Goal: Task Accomplishment & Management: Complete application form

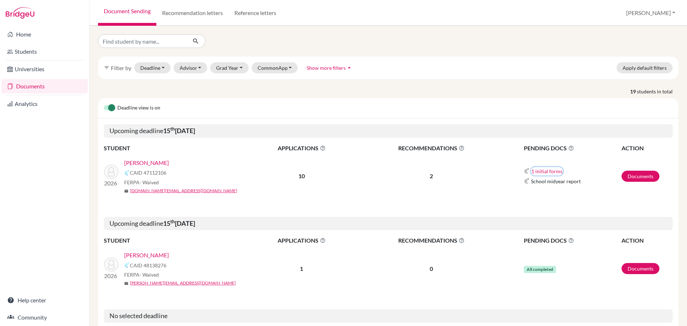
click at [545, 172] on button "1 initial forms" at bounding box center [547, 171] width 32 height 8
click at [555, 186] on div "Counselor recommendation" at bounding box center [563, 185] width 63 height 8
click at [631, 180] on link "Documents" at bounding box center [640, 176] width 38 height 11
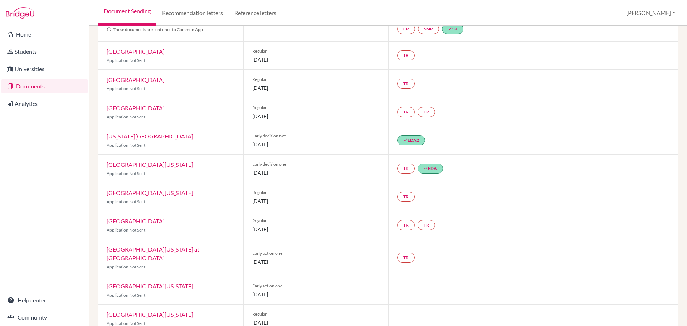
scroll to position [85, 0]
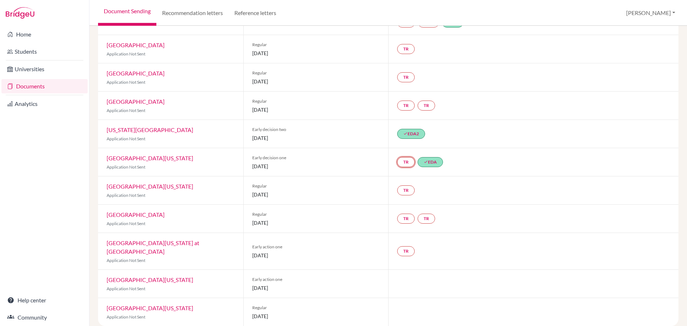
click at [404, 164] on link "TR" at bounding box center [406, 162] width 18 height 10
click at [399, 146] on small "Incomplete" at bounding box center [405, 147] width 62 height 6
click at [399, 134] on h3 "Teacher recommendation" at bounding box center [405, 134] width 71 height 13
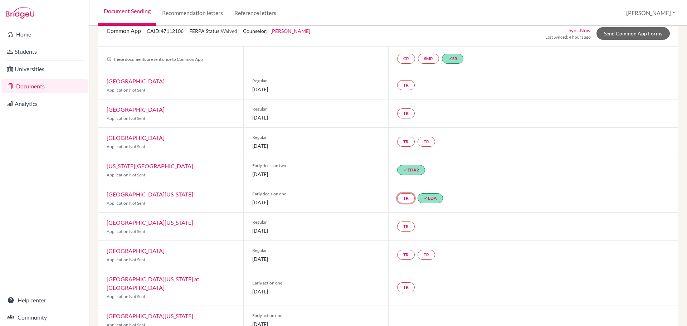
scroll to position [0, 0]
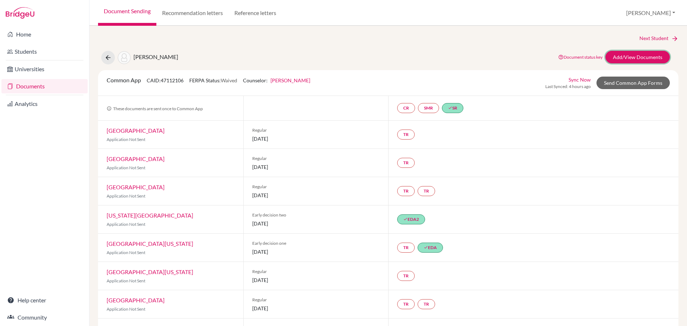
click at [631, 55] on link "Add/View Documents" at bounding box center [637, 57] width 64 height 13
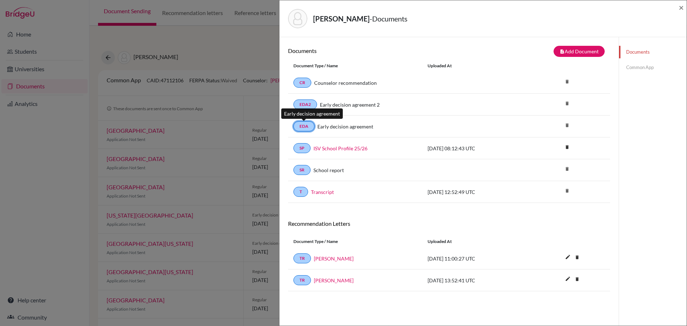
click at [302, 125] on link "EDA" at bounding box center [303, 126] width 21 height 10
click at [360, 127] on link "Early decision agreement" at bounding box center [345, 127] width 56 height 8
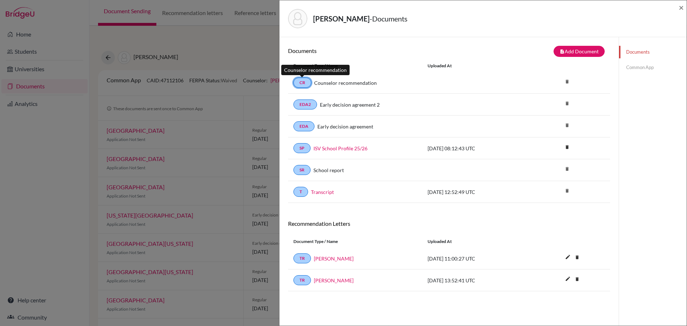
click at [305, 83] on link "CR" at bounding box center [302, 83] width 18 height 10
click at [303, 86] on link "CR" at bounding box center [302, 83] width 18 height 10
click at [358, 86] on link "Counselor recommendation" at bounding box center [345, 83] width 63 height 8
click at [680, 7] on span "×" at bounding box center [681, 7] width 5 height 10
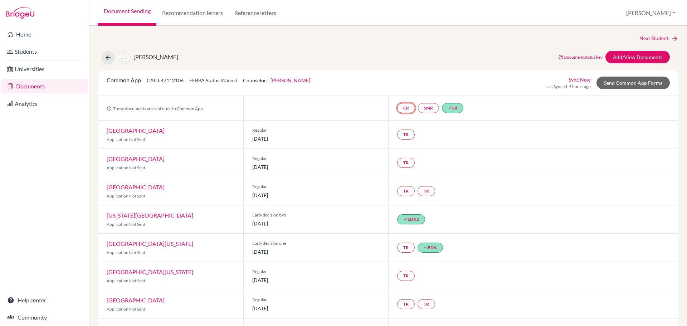
click at [403, 110] on link "CR" at bounding box center [406, 108] width 18 height 10
click at [407, 89] on link "Counselor recommendation" at bounding box center [406, 86] width 63 height 6
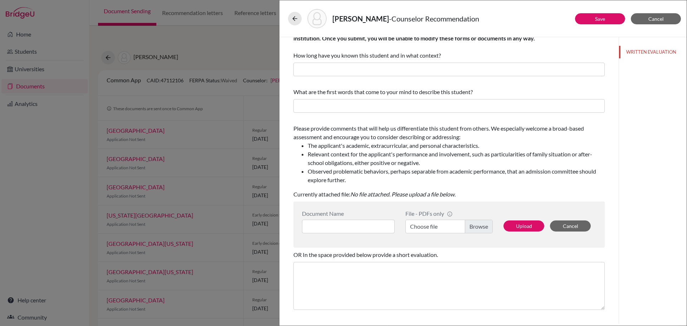
scroll to position [36, 0]
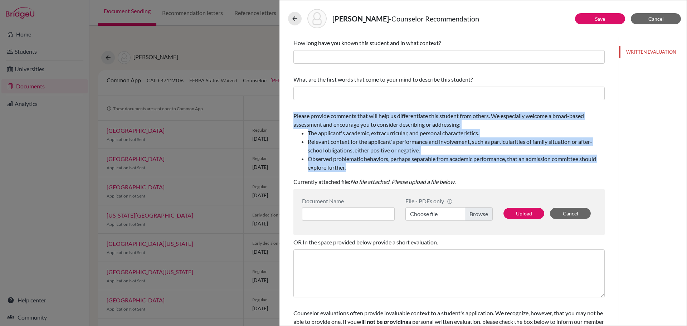
drag, startPoint x: 378, startPoint y: 169, endPoint x: 292, endPoint y: 116, distance: 101.2
click at [292, 116] on div "You can submit this form only one time for this applicant. Your responses and a…" at bounding box center [449, 180] width 328 height 359
copy span "Please provide comments that will help us differentiate this student from other…"
